Goal: Task Accomplishment & Management: Manage account settings

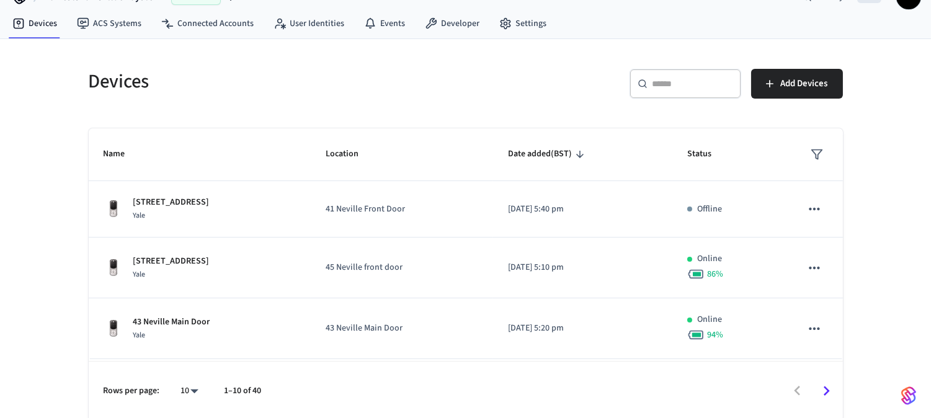
scroll to position [29, 0]
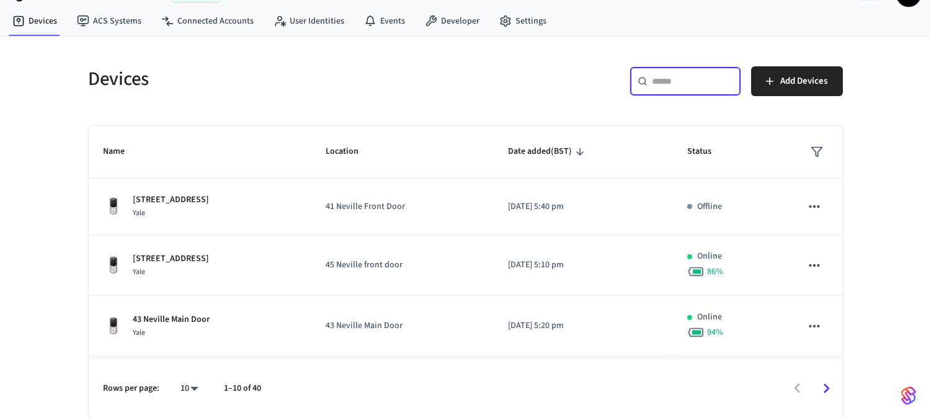
click at [717, 81] on input "text" at bounding box center [693, 81] width 81 height 12
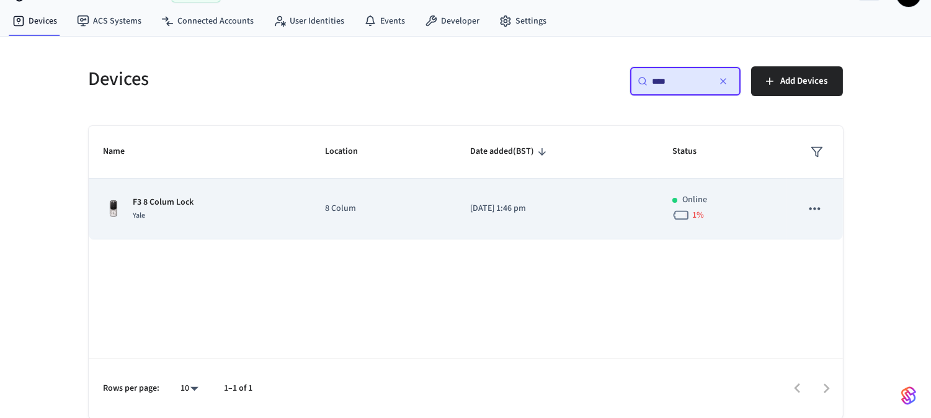
type input "****"
click at [349, 210] on p "8 Colum" at bounding box center [382, 208] width 115 height 13
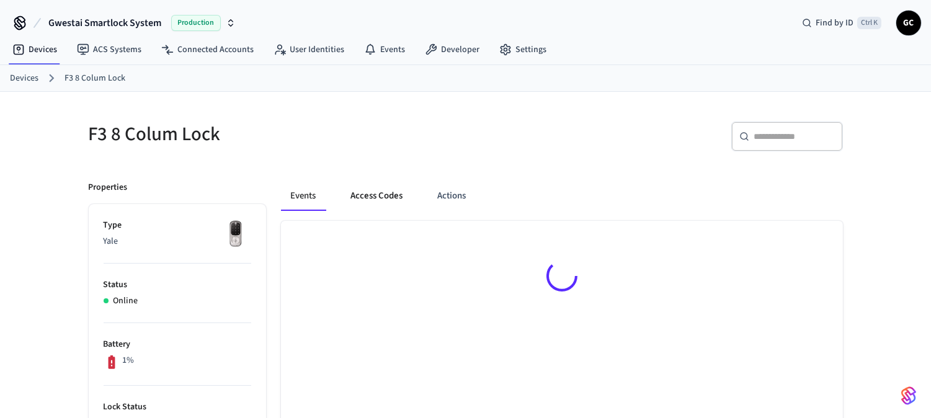
click at [377, 197] on button "Access Codes" at bounding box center [377, 196] width 72 height 30
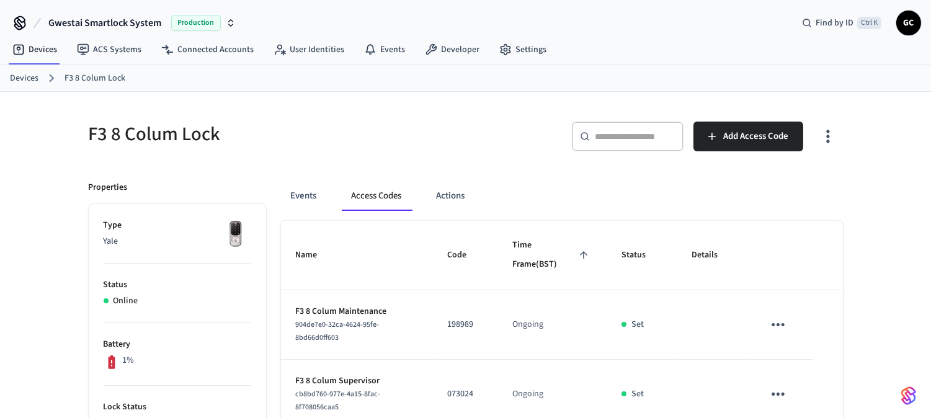
click at [19, 73] on link "Devices" at bounding box center [24, 78] width 29 height 13
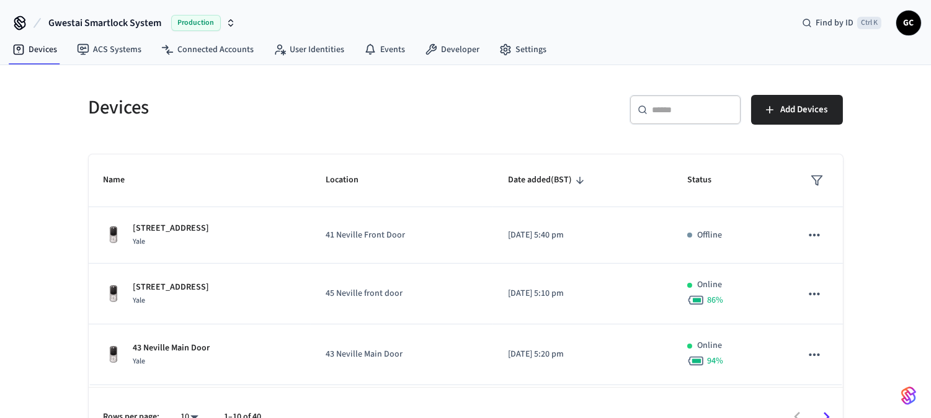
click at [680, 107] on input "text" at bounding box center [693, 110] width 81 height 12
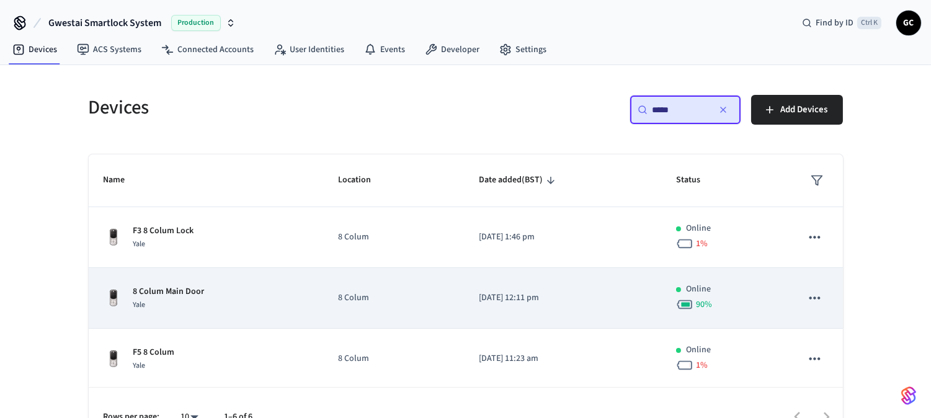
type input "*****"
click at [171, 287] on p "8 Colum Main Door" at bounding box center [168, 291] width 71 height 13
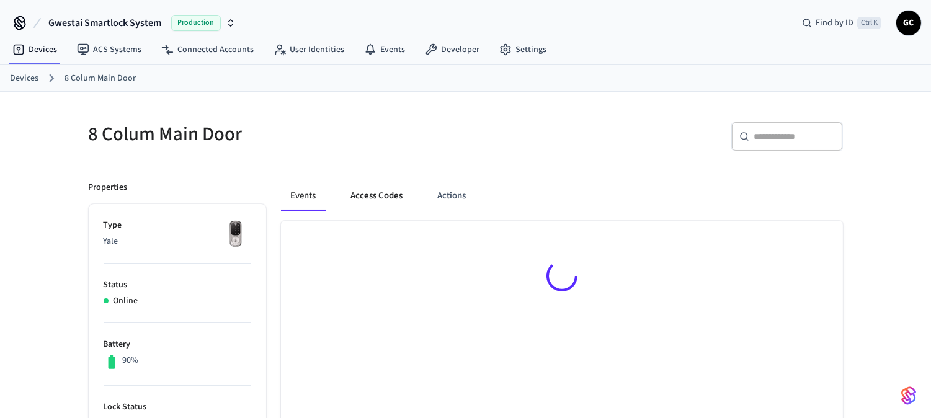
click at [387, 202] on button "Access Codes" at bounding box center [377, 196] width 72 height 30
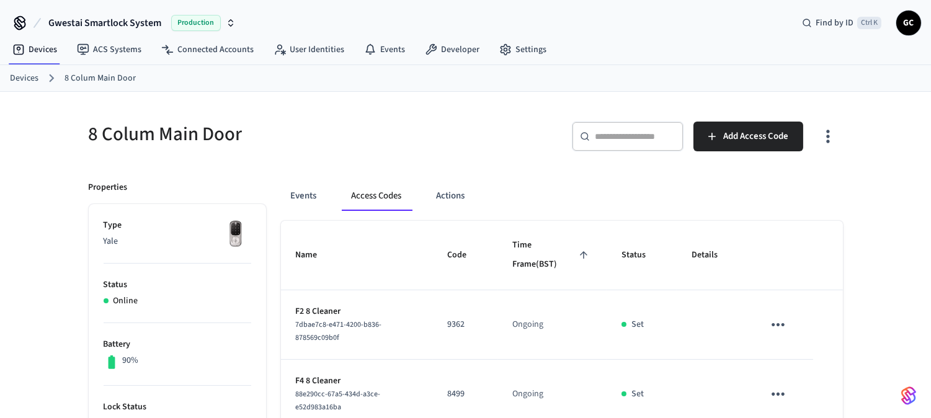
click at [20, 78] on link "Devices" at bounding box center [24, 78] width 29 height 13
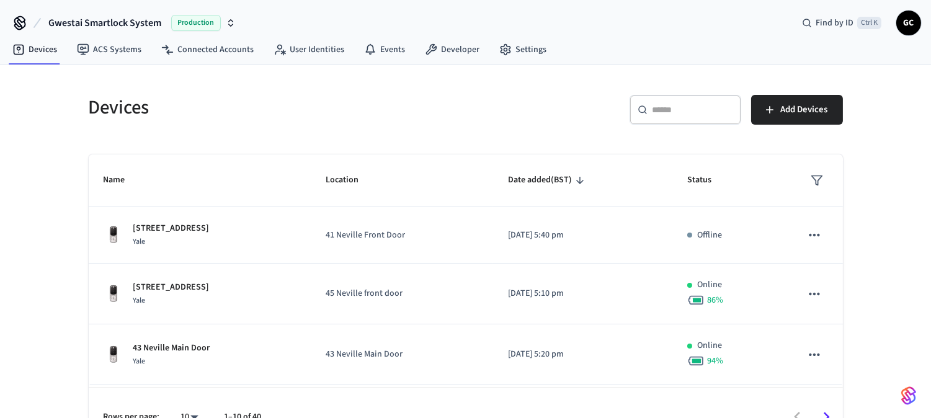
click at [671, 107] on input "text" at bounding box center [693, 110] width 81 height 12
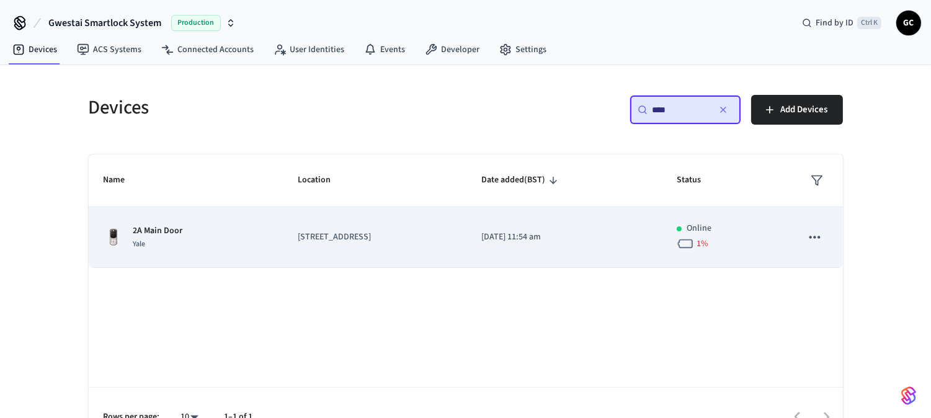
type input "****"
click at [145, 238] on div "Yale" at bounding box center [158, 244] width 50 height 13
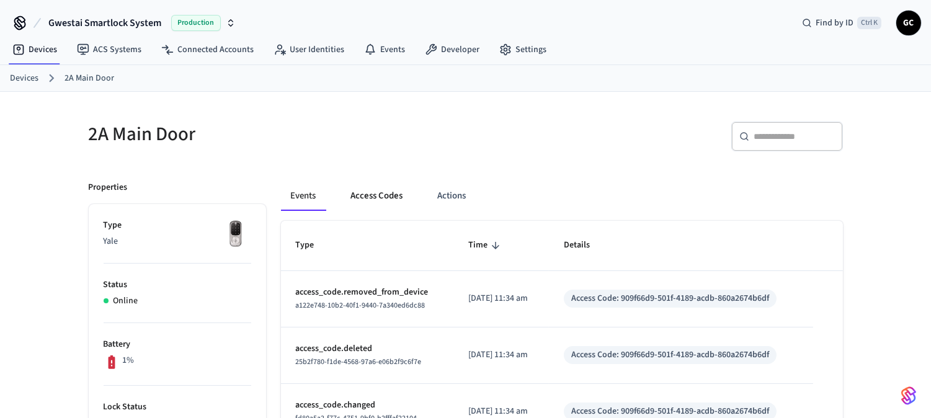
click at [380, 189] on button "Access Codes" at bounding box center [377, 196] width 72 height 30
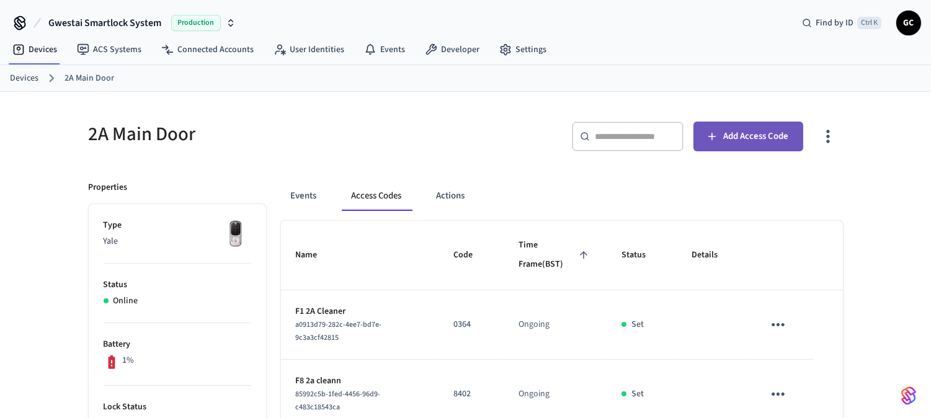
click at [777, 131] on span "Add Access Code" at bounding box center [755, 136] width 65 height 16
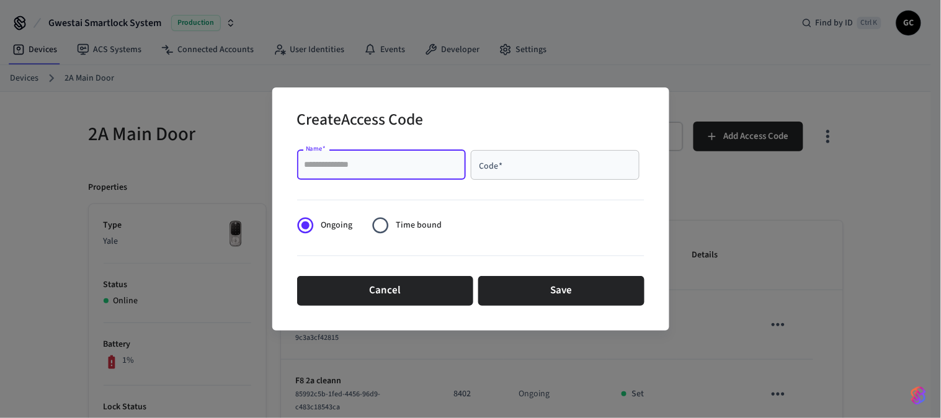
click at [381, 159] on input "Name   *" at bounding box center [382, 165] width 154 height 12
paste input "**********"
type input "**********"
click at [548, 172] on div "Code   *" at bounding box center [555, 165] width 169 height 30
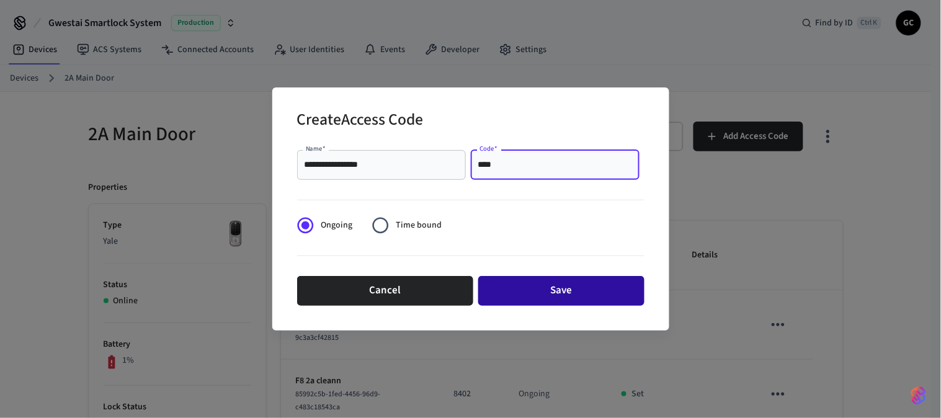
type input "****"
click at [582, 302] on button "Save" at bounding box center [561, 291] width 166 height 30
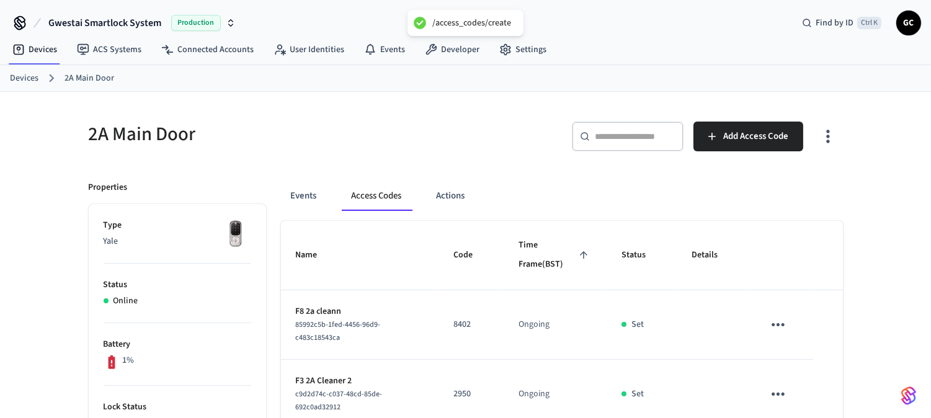
click at [456, 120] on div "2A Main Door" at bounding box center [266, 134] width 385 height 55
click at [13, 76] on link "Devices" at bounding box center [24, 78] width 29 height 13
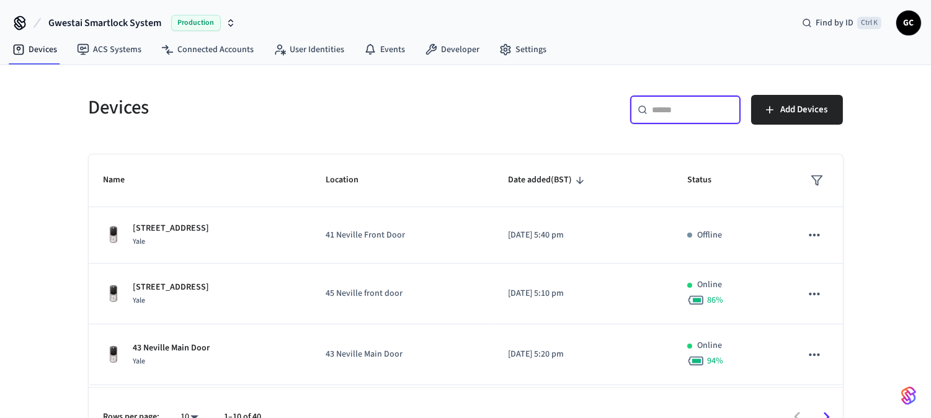
click at [686, 104] on input "text" at bounding box center [693, 110] width 81 height 12
click at [684, 105] on input "text" at bounding box center [693, 110] width 81 height 12
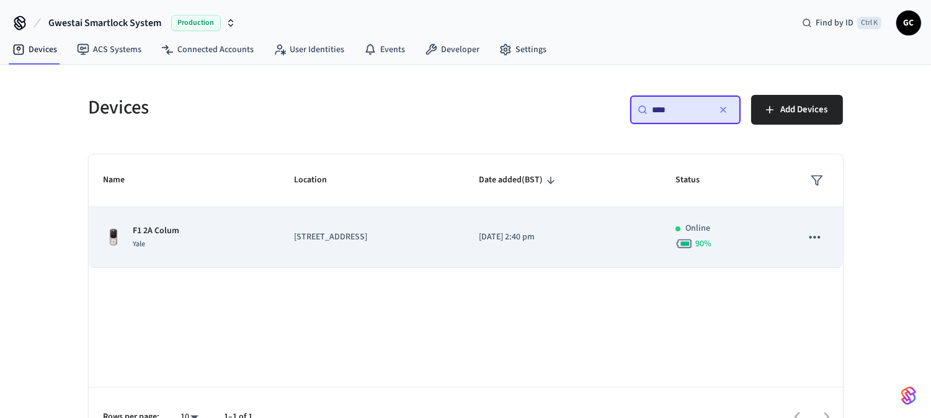
type input "****"
click at [177, 232] on p "F1 2A Colum" at bounding box center [156, 231] width 47 height 13
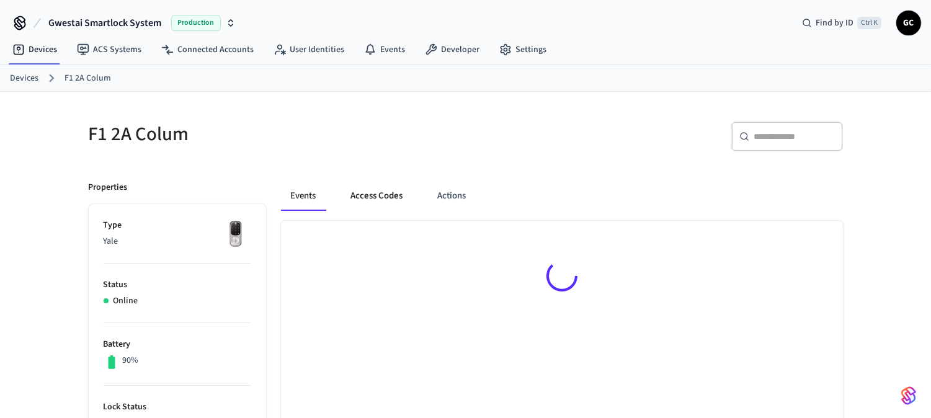
click at [390, 189] on button "Access Codes" at bounding box center [377, 196] width 72 height 30
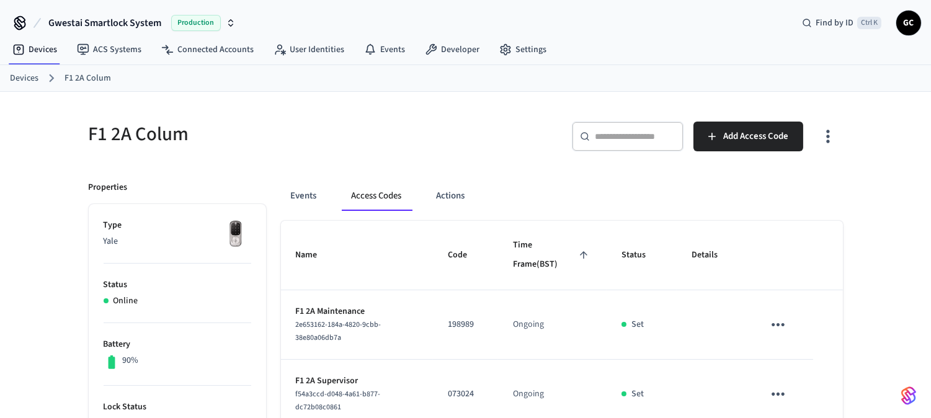
click at [29, 79] on link "Devices" at bounding box center [24, 78] width 29 height 13
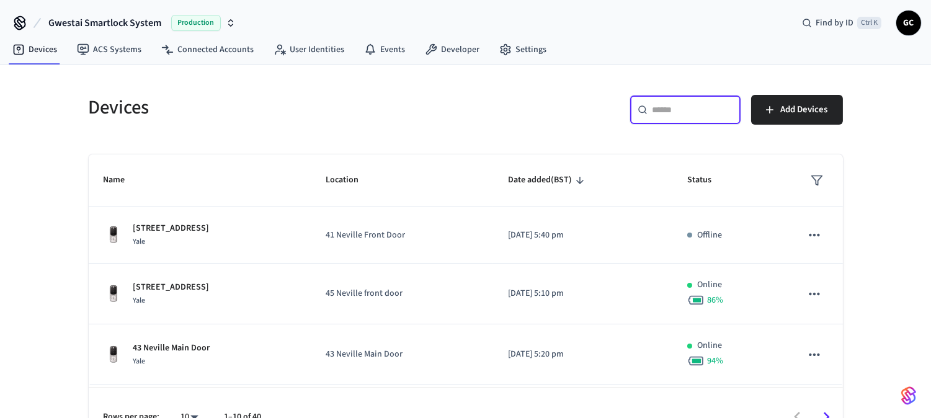
drag, startPoint x: 683, startPoint y: 112, endPoint x: 689, endPoint y: 114, distance: 6.5
click at [683, 112] on input "text" at bounding box center [693, 110] width 81 height 12
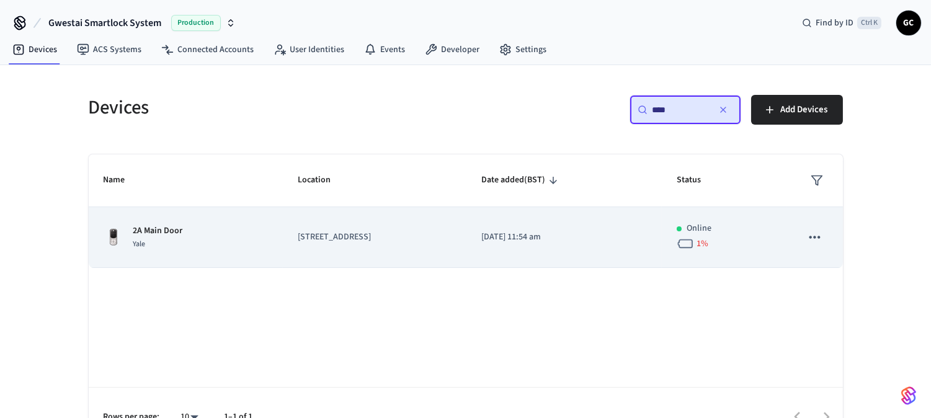
type input "****"
click at [155, 219] on td "2A Main Door Yale" at bounding box center [186, 237] width 195 height 61
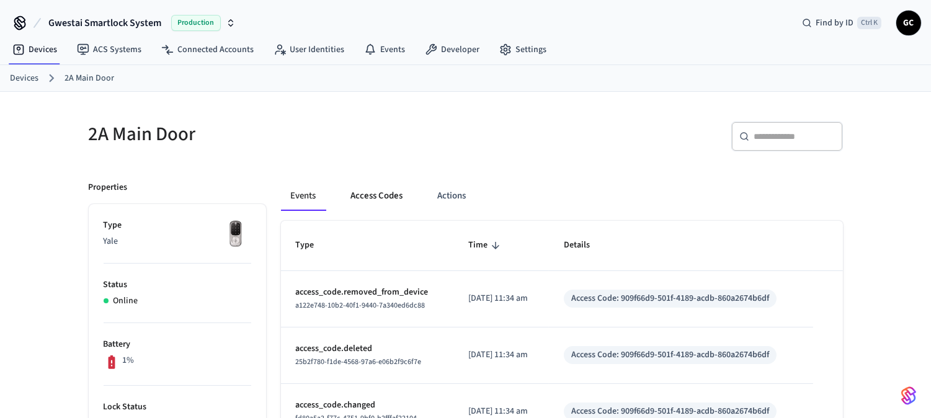
click at [374, 201] on button "Access Codes" at bounding box center [377, 196] width 72 height 30
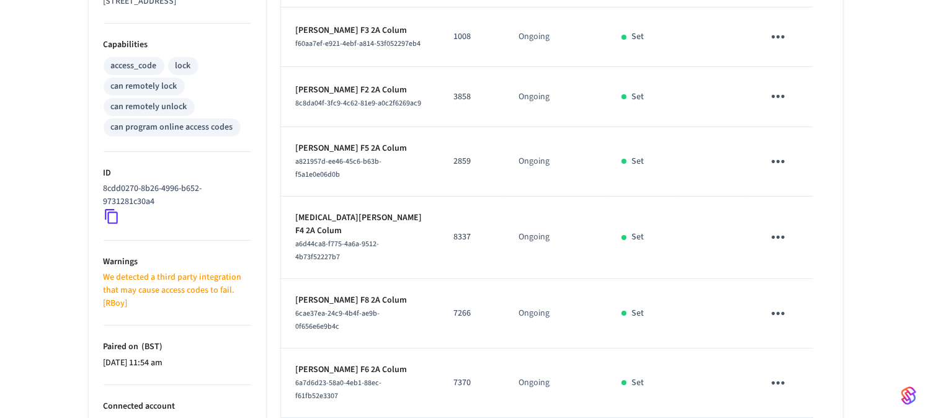
scroll to position [608, 0]
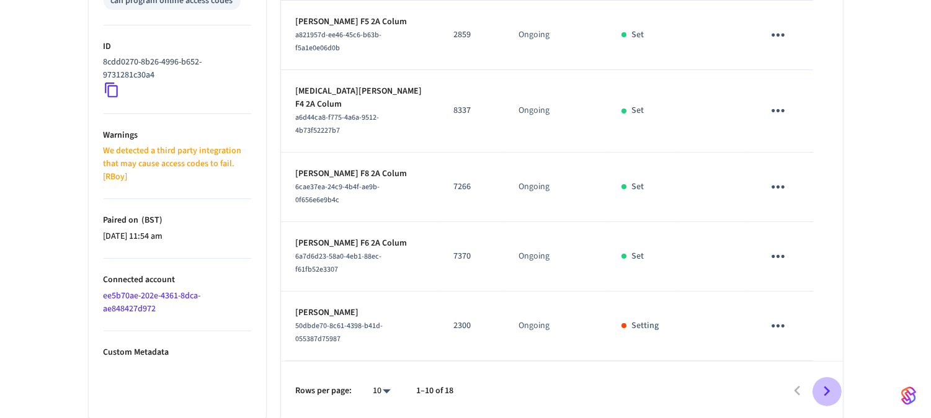
click at [824, 386] on icon "Go to next page" at bounding box center [826, 391] width 19 height 19
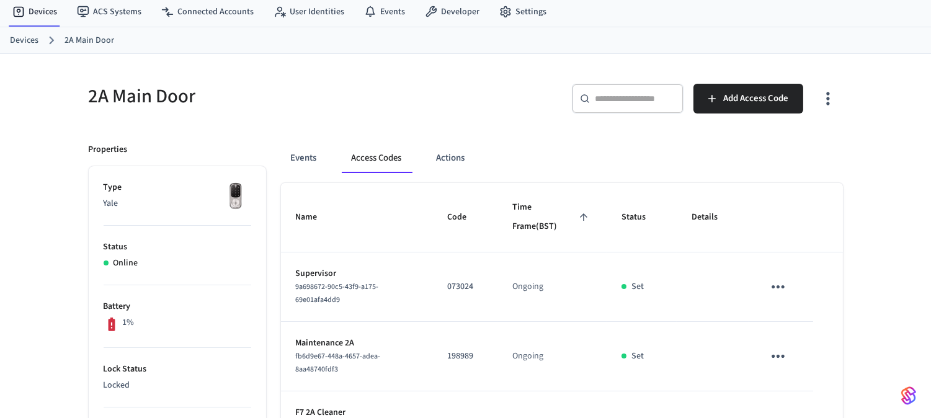
scroll to position [0, 0]
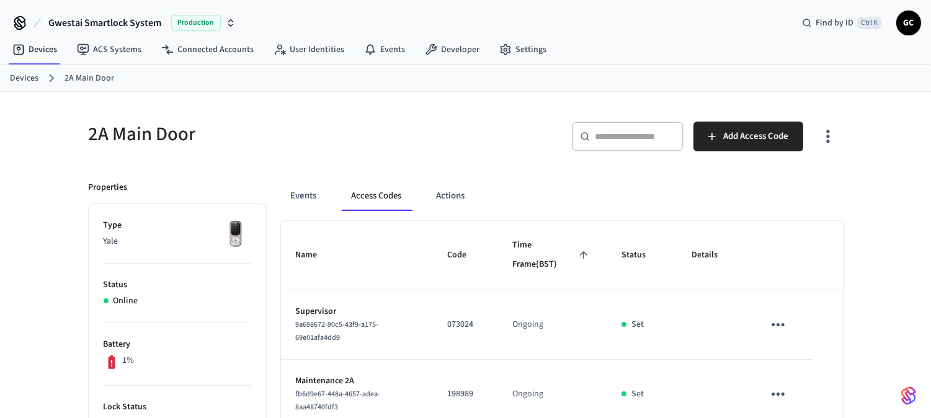
drag, startPoint x: 22, startPoint y: 76, endPoint x: 31, endPoint y: 76, distance: 9.3
click at [22, 76] on link "Devices" at bounding box center [24, 78] width 29 height 13
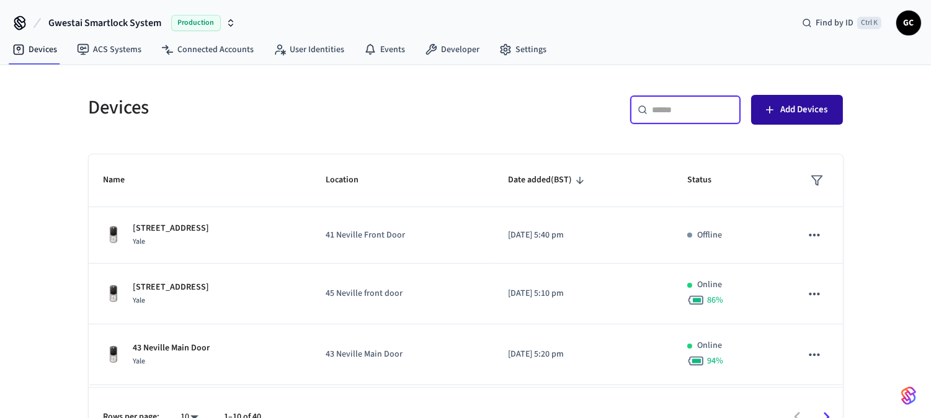
drag, startPoint x: 669, startPoint y: 114, endPoint x: 830, endPoint y: 122, distance: 161.5
click at [669, 114] on input "text" at bounding box center [693, 110] width 81 height 12
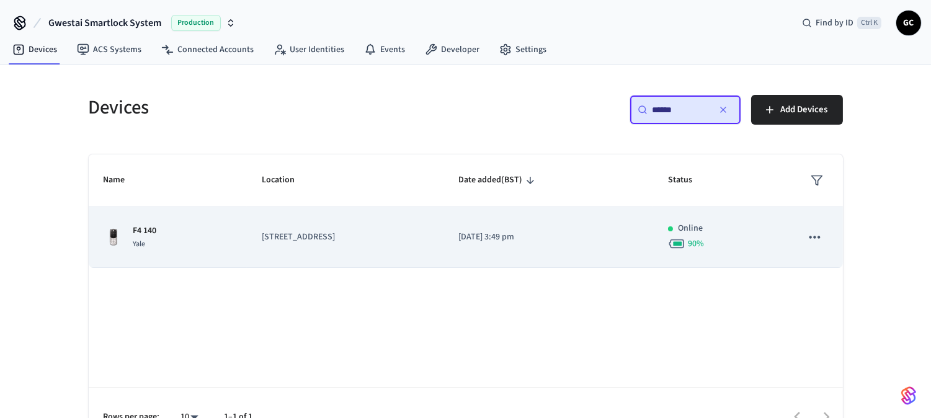
type input "******"
click at [308, 242] on p "[STREET_ADDRESS]" at bounding box center [345, 237] width 167 height 13
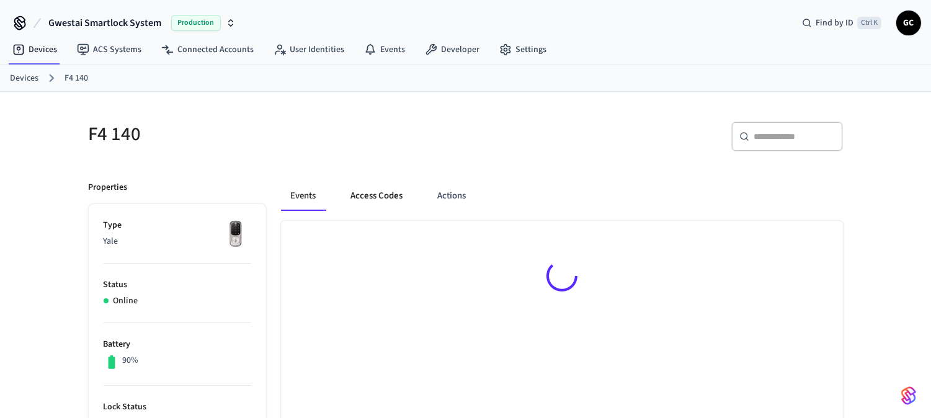
click at [373, 190] on button "Access Codes" at bounding box center [377, 196] width 72 height 30
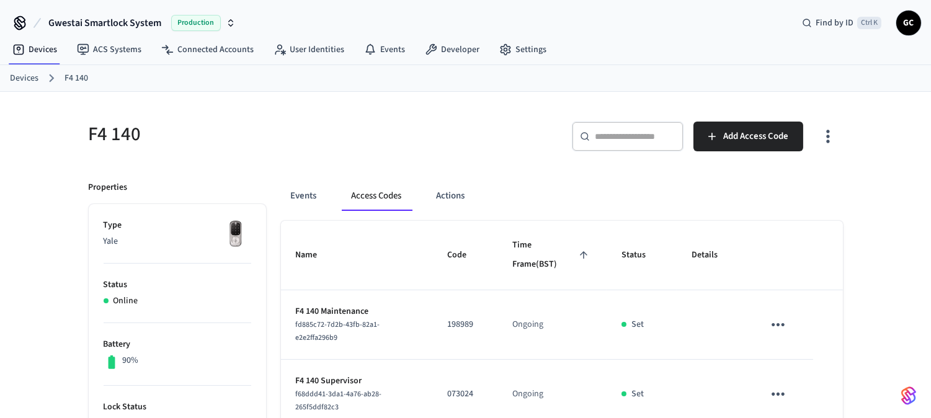
click at [16, 78] on link "Devices" at bounding box center [24, 78] width 29 height 13
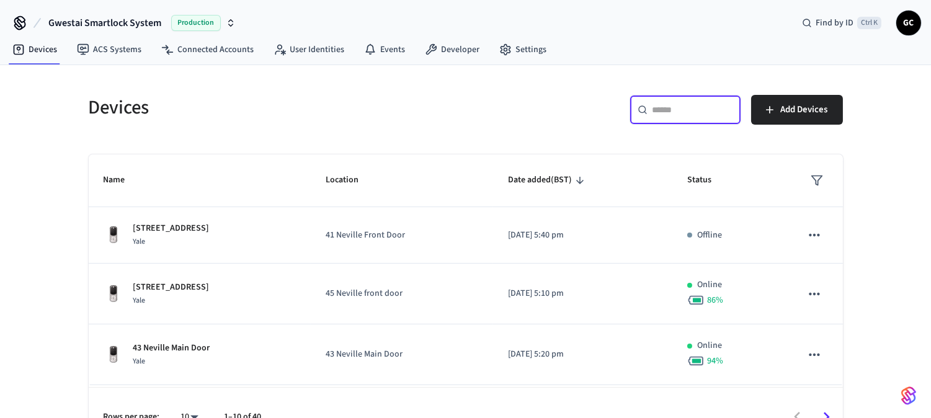
click at [712, 114] on input "text" at bounding box center [693, 110] width 81 height 12
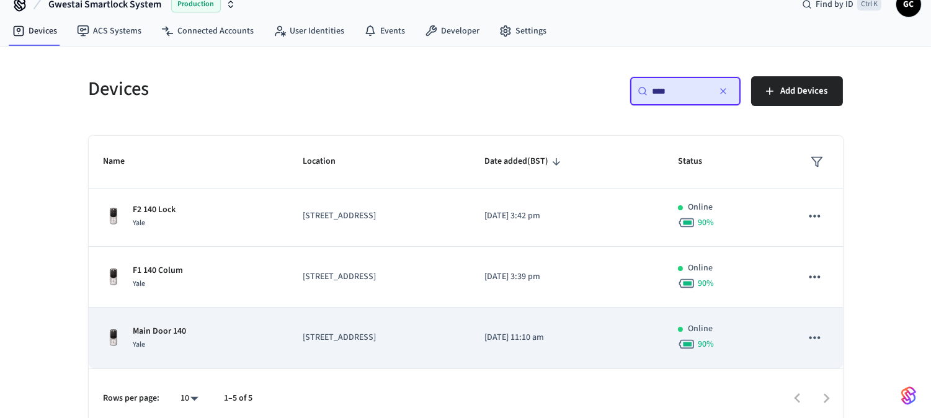
scroll to position [29, 0]
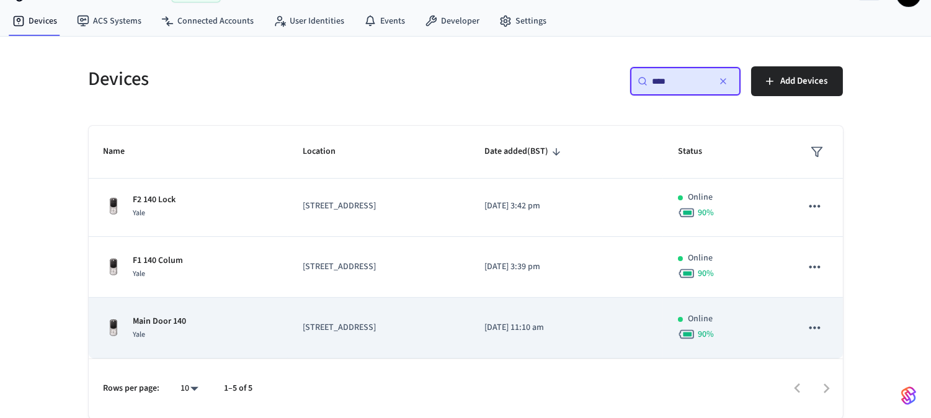
type input "***"
click at [199, 315] on div "Main Door 140 Yale" at bounding box center [188, 328] width 169 height 26
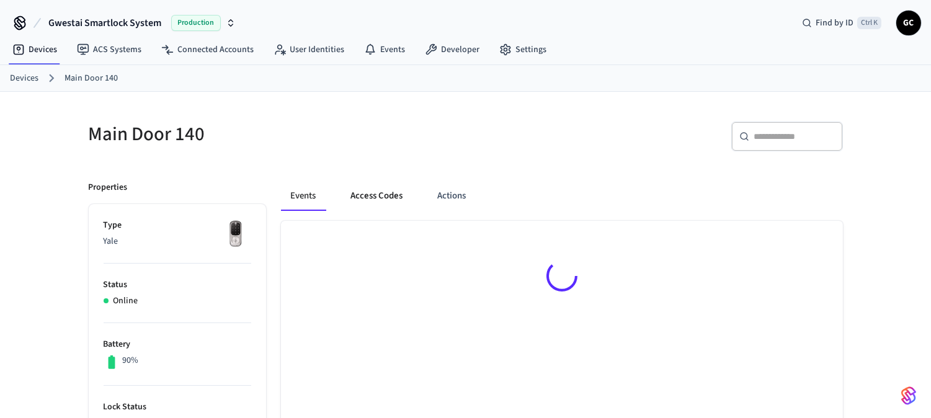
click at [375, 185] on button "Access Codes" at bounding box center [377, 196] width 72 height 30
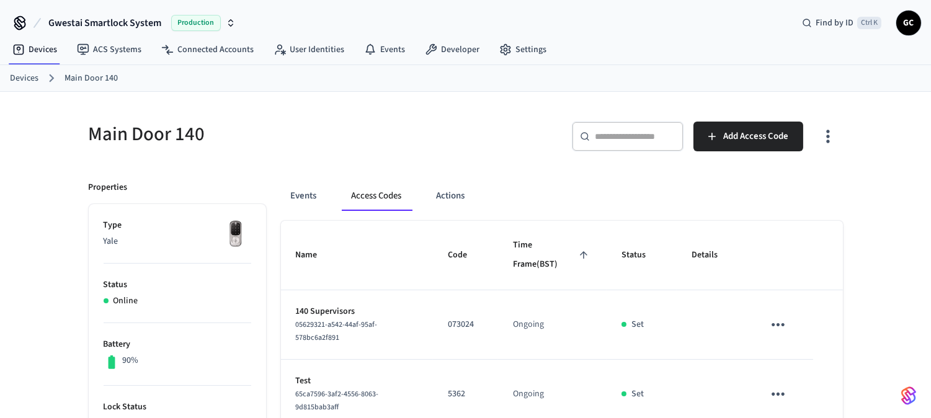
click at [23, 76] on link "Devices" at bounding box center [24, 78] width 29 height 13
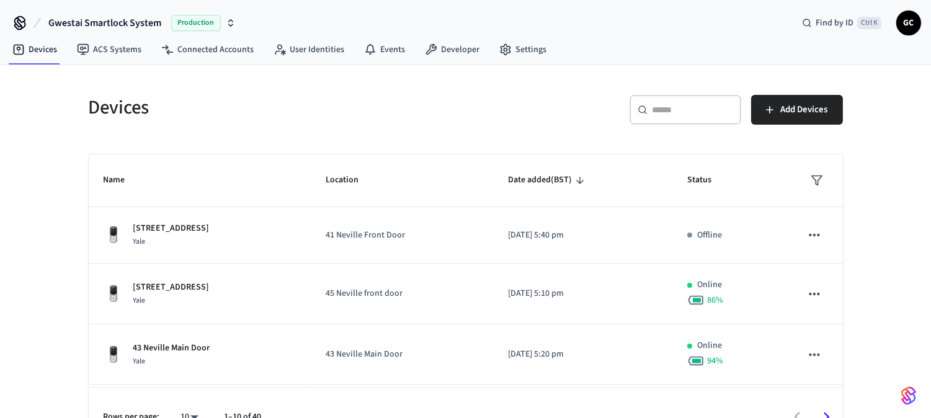
click at [690, 101] on div "​ ​" at bounding box center [686, 110] width 112 height 30
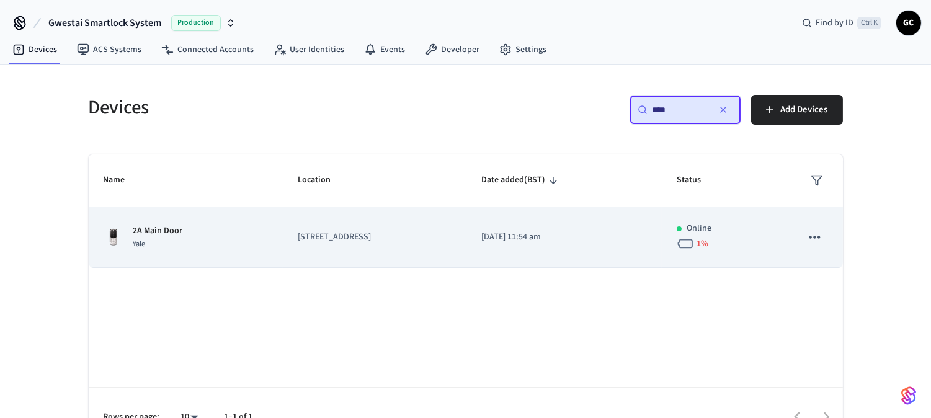
type input "****"
drag, startPoint x: 141, startPoint y: 232, endPoint x: 147, endPoint y: 231, distance: 6.2
click at [141, 233] on p "2A Main Door" at bounding box center [158, 231] width 50 height 13
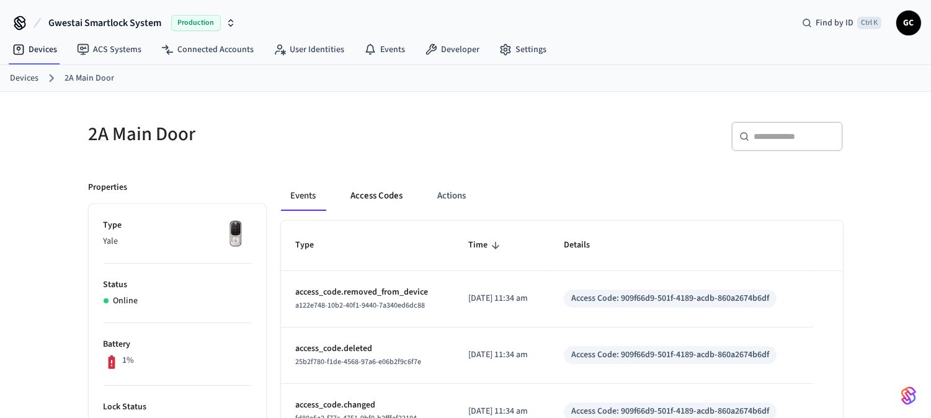
click at [375, 202] on button "Access Codes" at bounding box center [377, 196] width 72 height 30
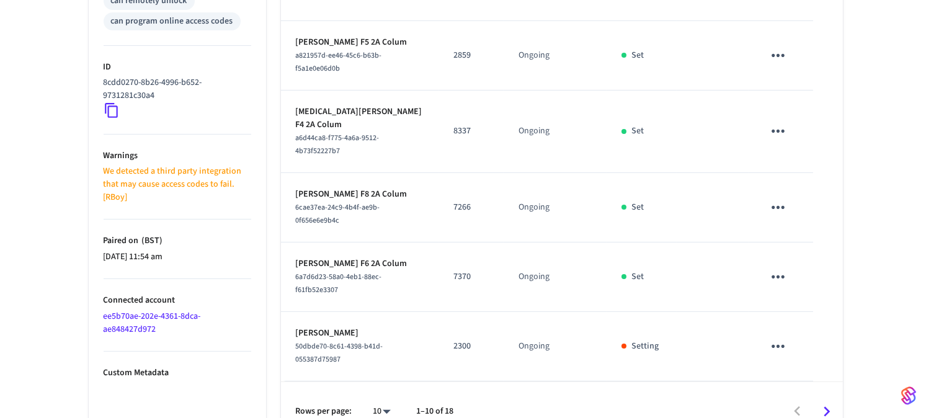
scroll to position [608, 0]
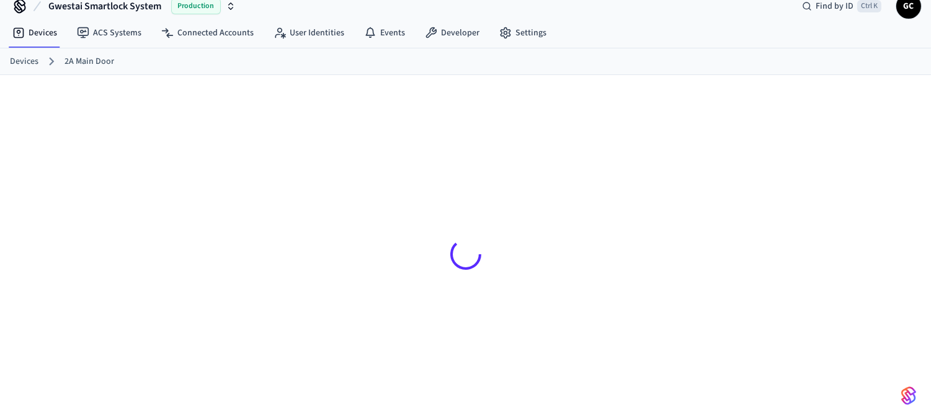
scroll to position [17, 0]
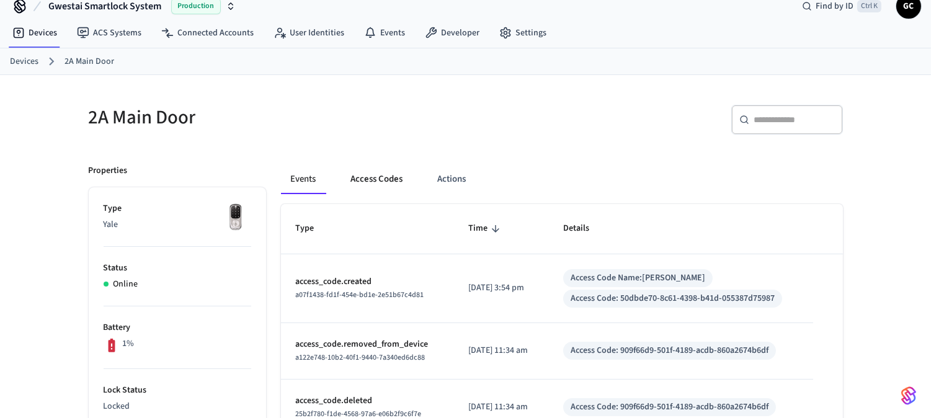
click at [377, 186] on button "Access Codes" at bounding box center [377, 179] width 72 height 30
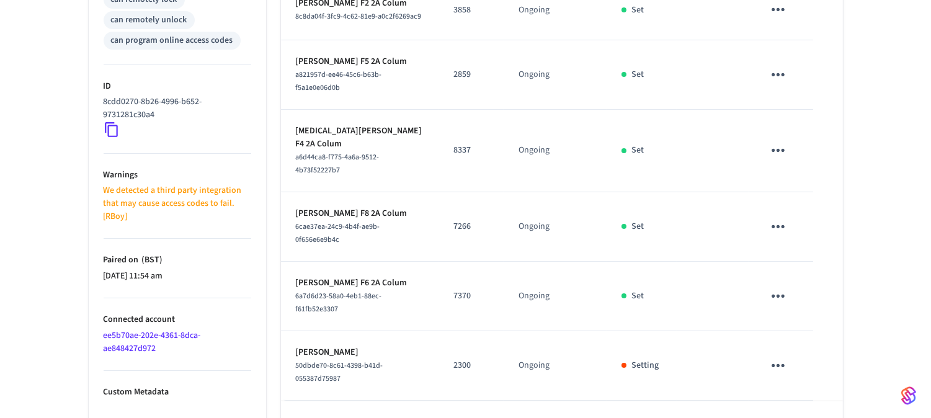
scroll to position [608, 0]
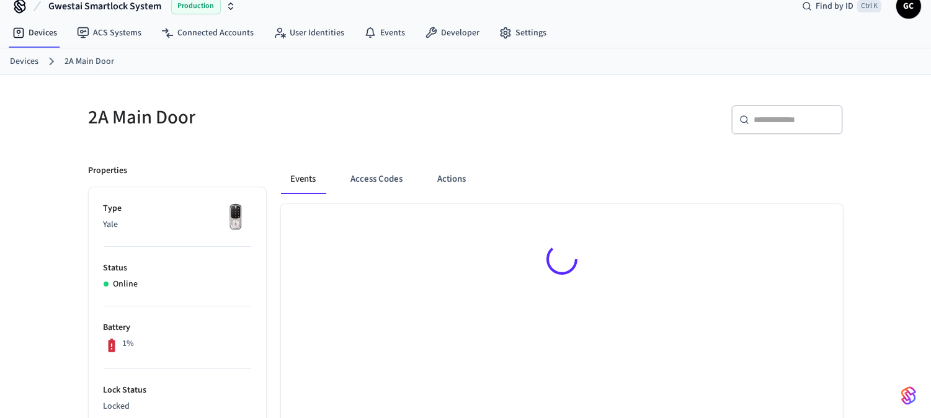
scroll to position [17, 0]
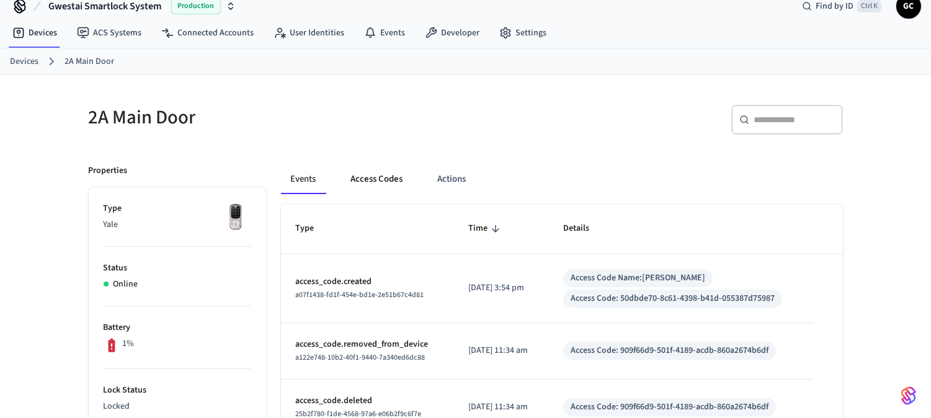
click at [371, 166] on button "Access Codes" at bounding box center [377, 179] width 72 height 30
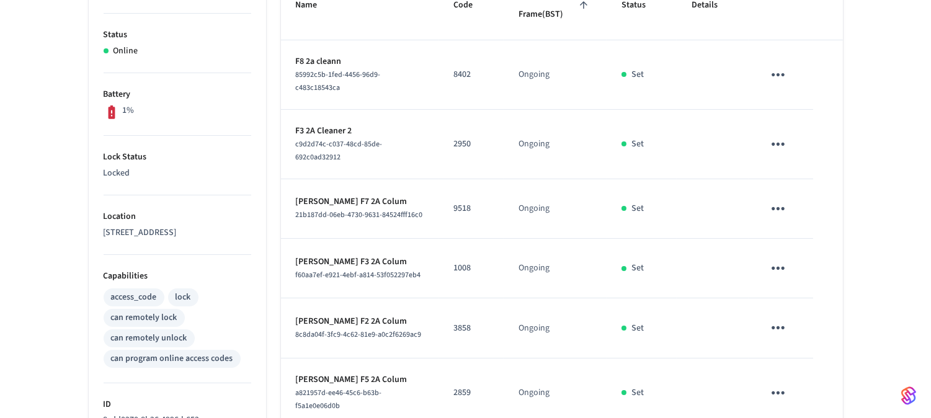
scroll to position [263, 0]
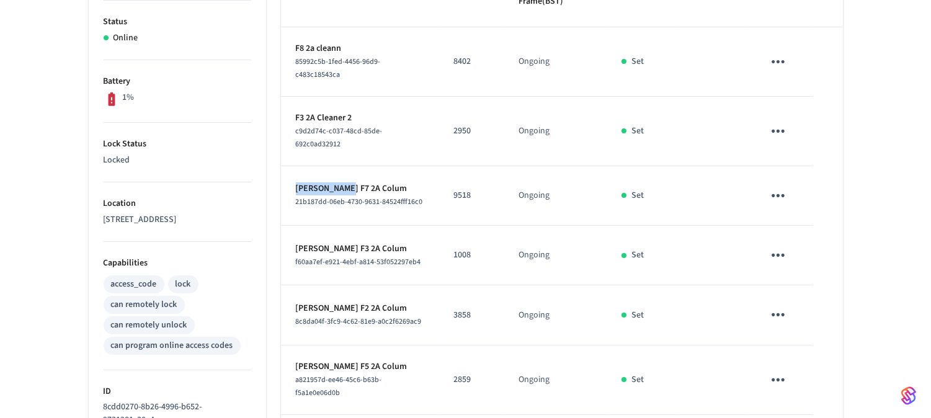
drag, startPoint x: 344, startPoint y: 187, endPoint x: 290, endPoint y: 182, distance: 54.3
click at [290, 182] on td "Donna Taylor F7 2A Colum 21b187dd-06eb-4730-9631-84524fff16c0" at bounding box center [360, 196] width 158 height 60
copy p "Donna Taylor"
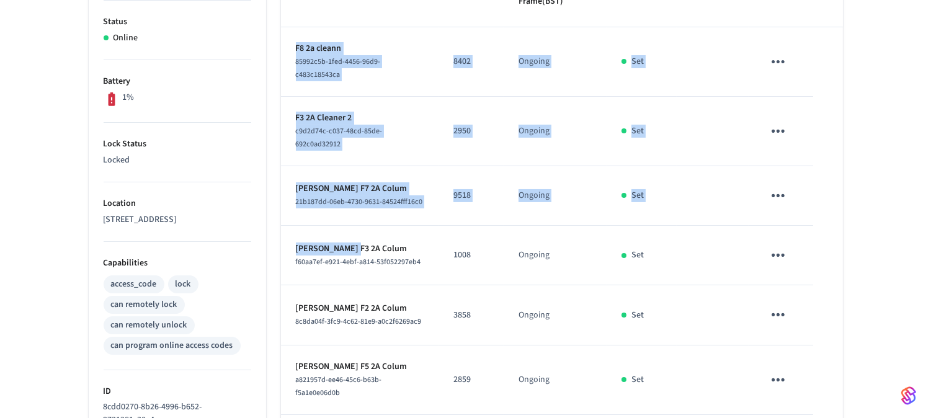
drag, startPoint x: 352, startPoint y: 261, endPoint x: 280, endPoint y: 256, distance: 72.1
click at [280, 256] on div "Events Access Codes Actions Name Code Time Frame (BST) Status Details F8 2a cle…" at bounding box center [554, 334] width 577 height 863
copy table "Name Code Time Frame (BST) Status Details F8 2a cleann 85992c5b-1fed-4456-96d9-…"
click at [479, 222] on td "9518" at bounding box center [471, 196] width 65 height 60
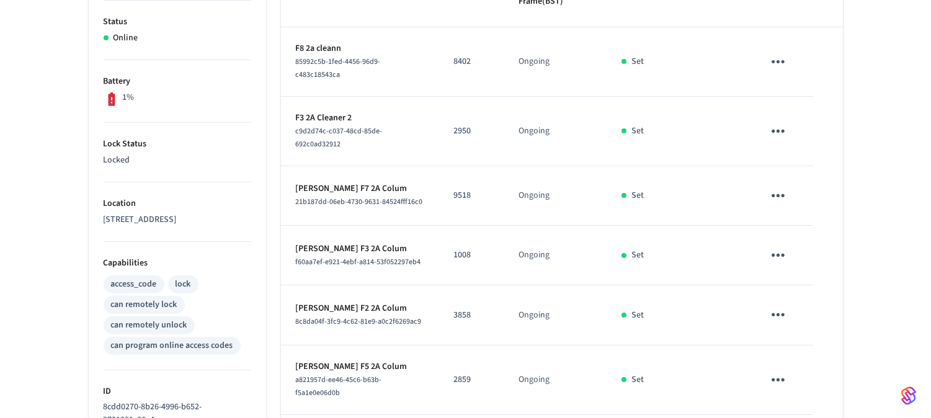
click at [347, 256] on p "[PERSON_NAME] F3 2A Colum" at bounding box center [360, 249] width 128 height 13
click at [336, 256] on p "[PERSON_NAME] F3 2A Colum" at bounding box center [360, 249] width 128 height 13
copy p "Cardoso"
click at [326, 315] on p "[PERSON_NAME] F2 2A Colum" at bounding box center [360, 308] width 128 height 13
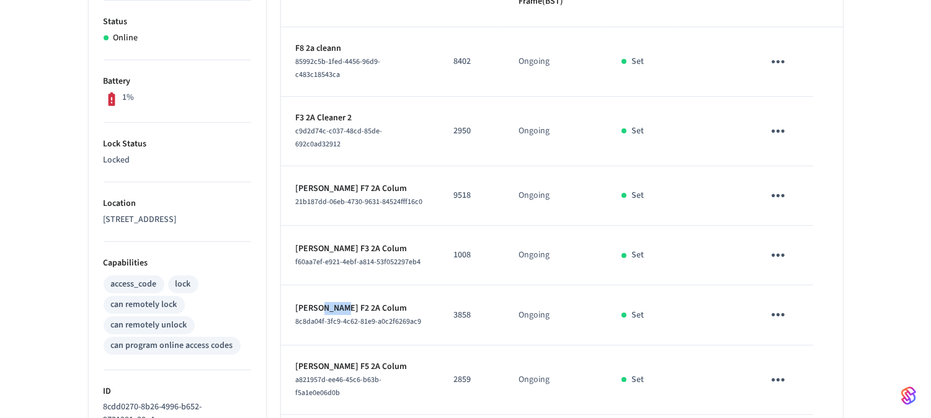
click at [326, 315] on p "[PERSON_NAME] F2 2A Colum" at bounding box center [360, 308] width 128 height 13
click at [307, 315] on p "[PERSON_NAME] F2 2A Colum" at bounding box center [360, 308] width 128 height 13
copy p "Rhian"
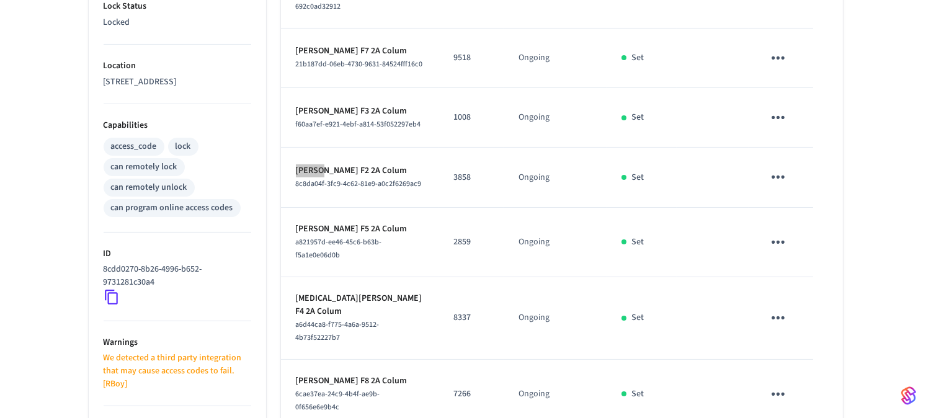
scroll to position [470, 0]
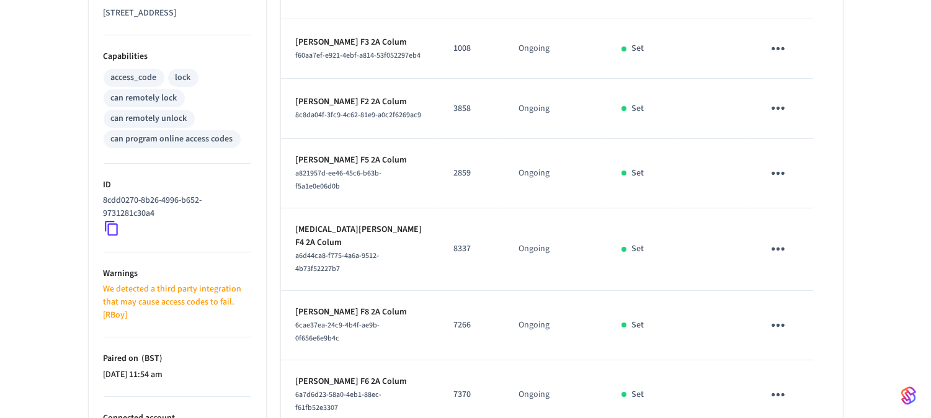
click at [302, 167] on p "[PERSON_NAME] F5 2A Colum" at bounding box center [360, 160] width 128 height 13
copy p "Dylan"
click at [310, 240] on p "[MEDICAL_DATA][PERSON_NAME] F4 2A Colum" at bounding box center [360, 236] width 128 height 26
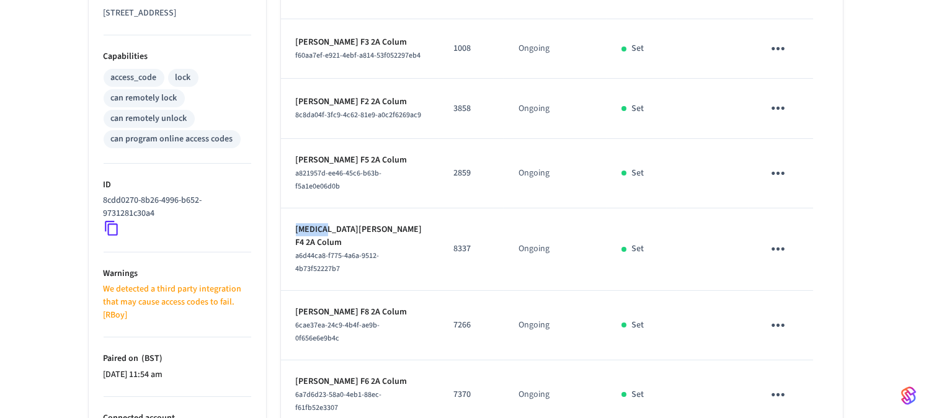
copy p "Yasmin"
drag, startPoint x: 352, startPoint y: 306, endPoint x: 312, endPoint y: 297, distance: 40.9
click at [293, 308] on td "Ethan Coventry F8 2A Colum 6cae37ea-24c9-4b4f-ae9b-0f656e6e9b4c" at bounding box center [360, 325] width 158 height 69
copy p "Ethan Coventry"
click at [779, 319] on icon "sticky table" at bounding box center [778, 325] width 19 height 19
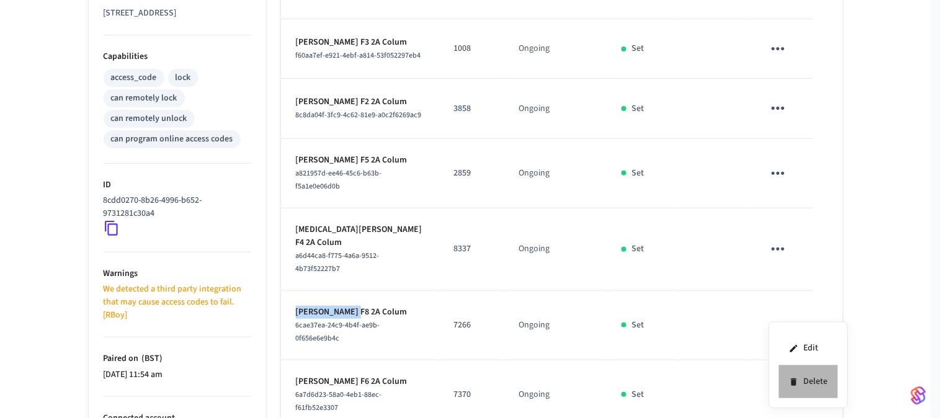
click at [802, 378] on li "Delete" at bounding box center [808, 381] width 59 height 33
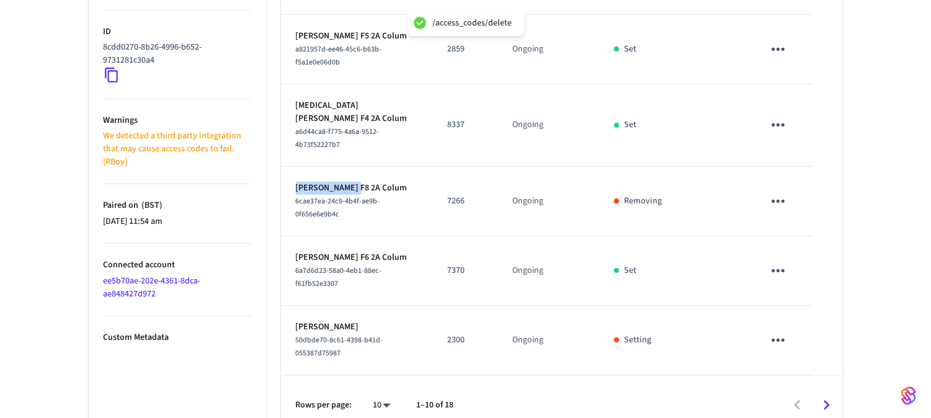
scroll to position [627, 0]
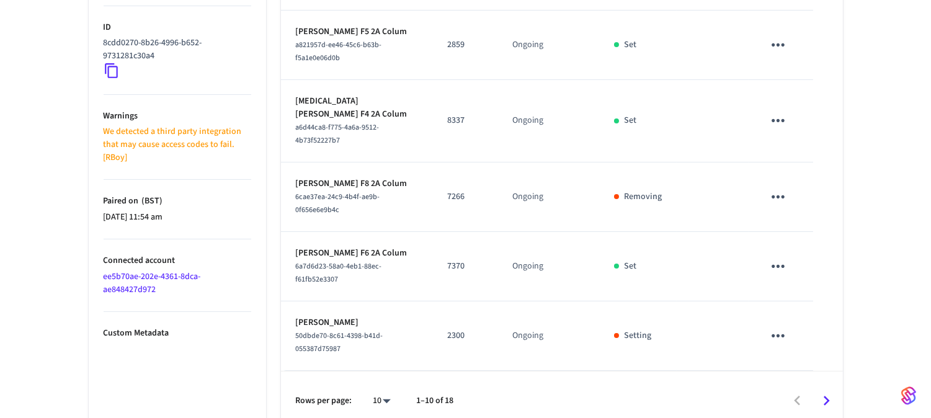
click at [327, 247] on p "[PERSON_NAME] F6 2A Colum" at bounding box center [357, 253] width 122 height 13
copy p "Danahay"
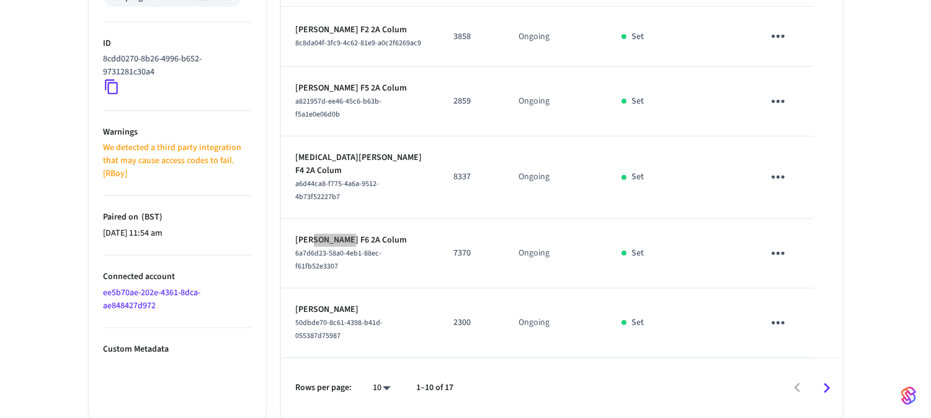
scroll to position [608, 0]
